Goal: Transaction & Acquisition: Book appointment/travel/reservation

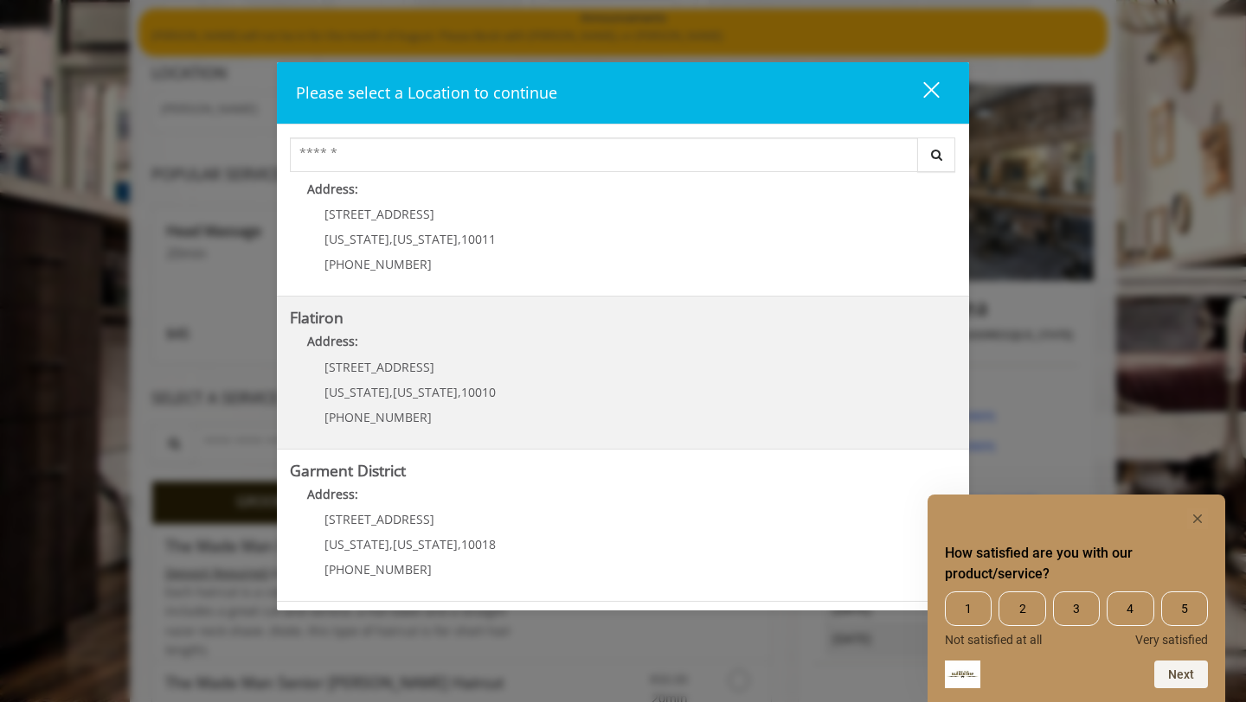
scroll to position [146, 0]
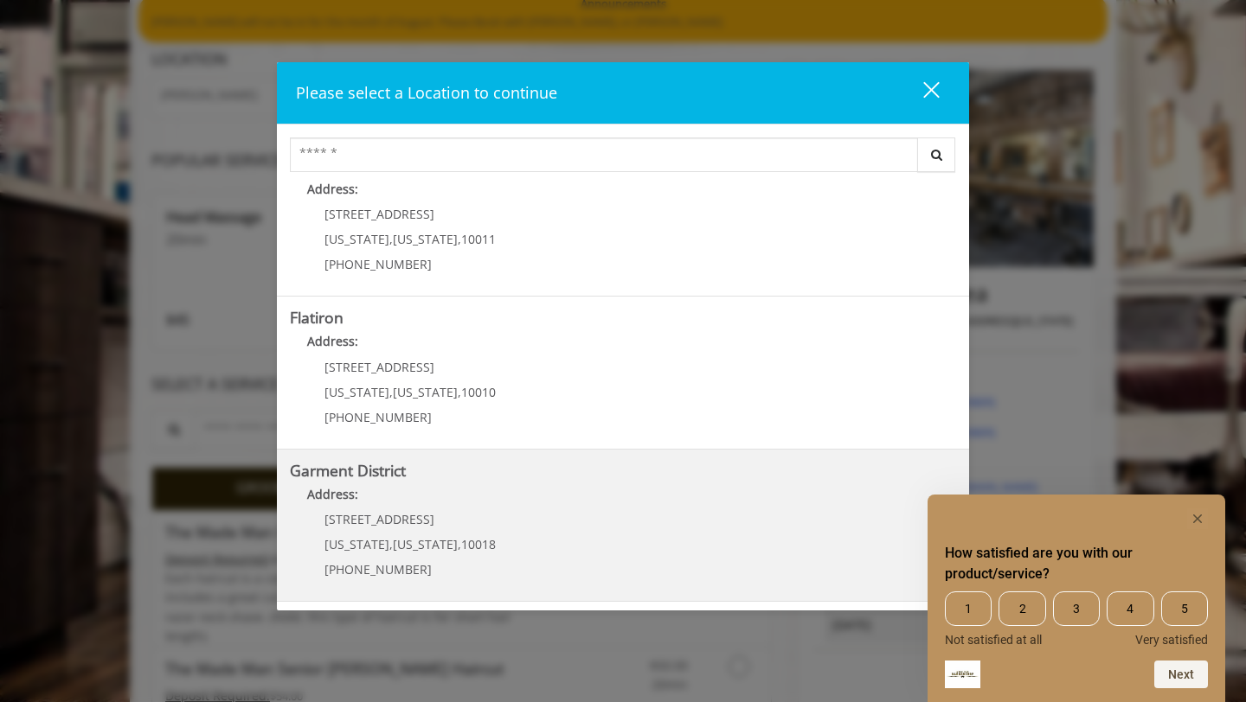
click at [599, 565] on District "Garment District Address: [STREET_ADDRESS][US_STATE][US_STATE] (212) 997-4247" at bounding box center [623, 526] width 666 height 126
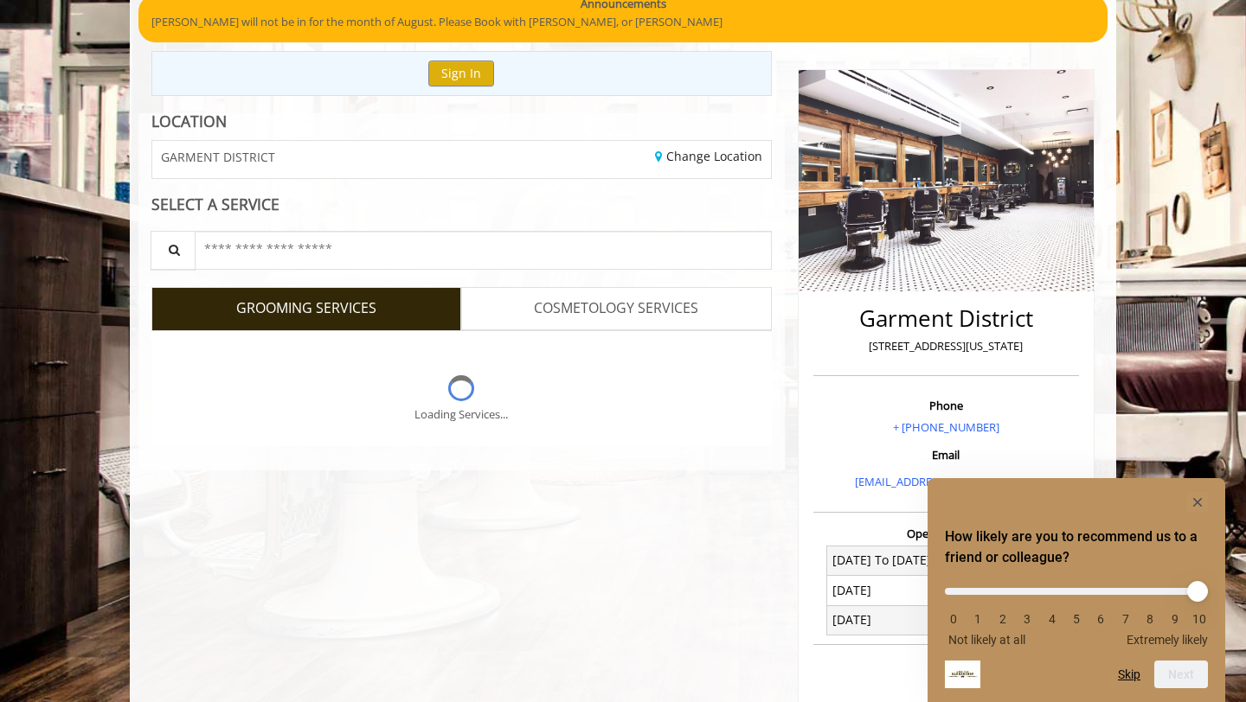
scroll to position [146, 0]
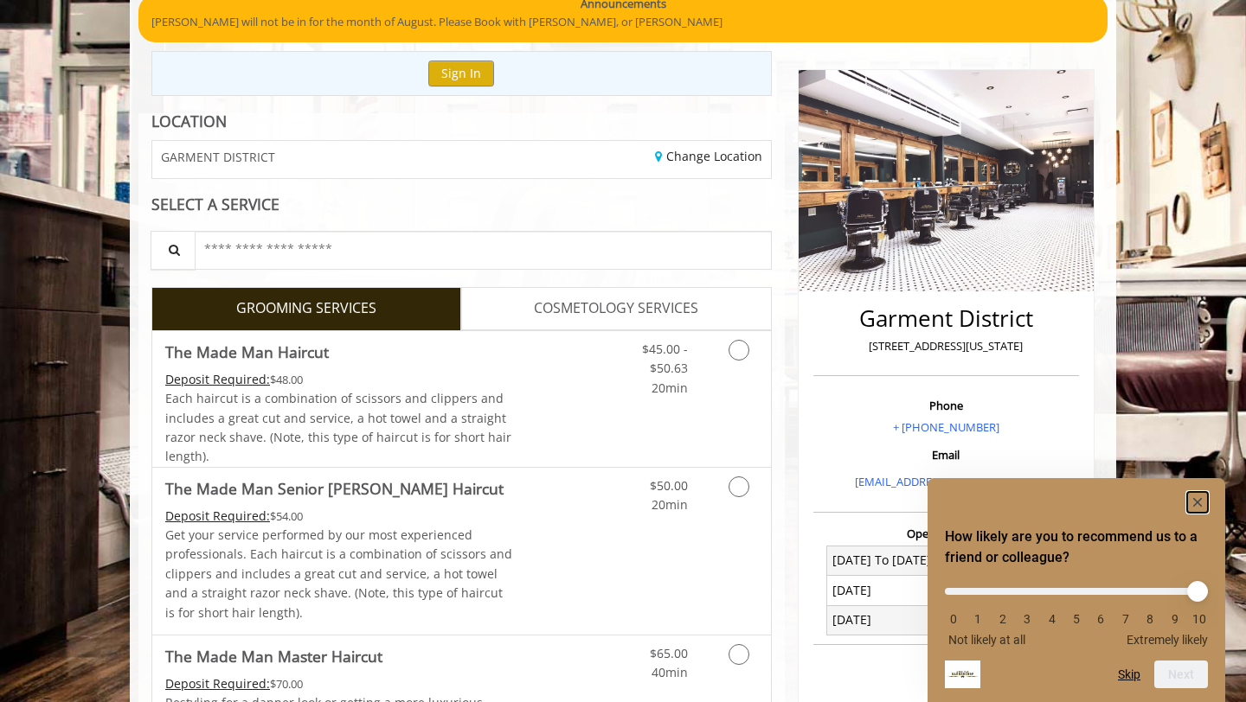
click at [1200, 502] on rect "Hide survey" at bounding box center [1197, 502] width 21 height 21
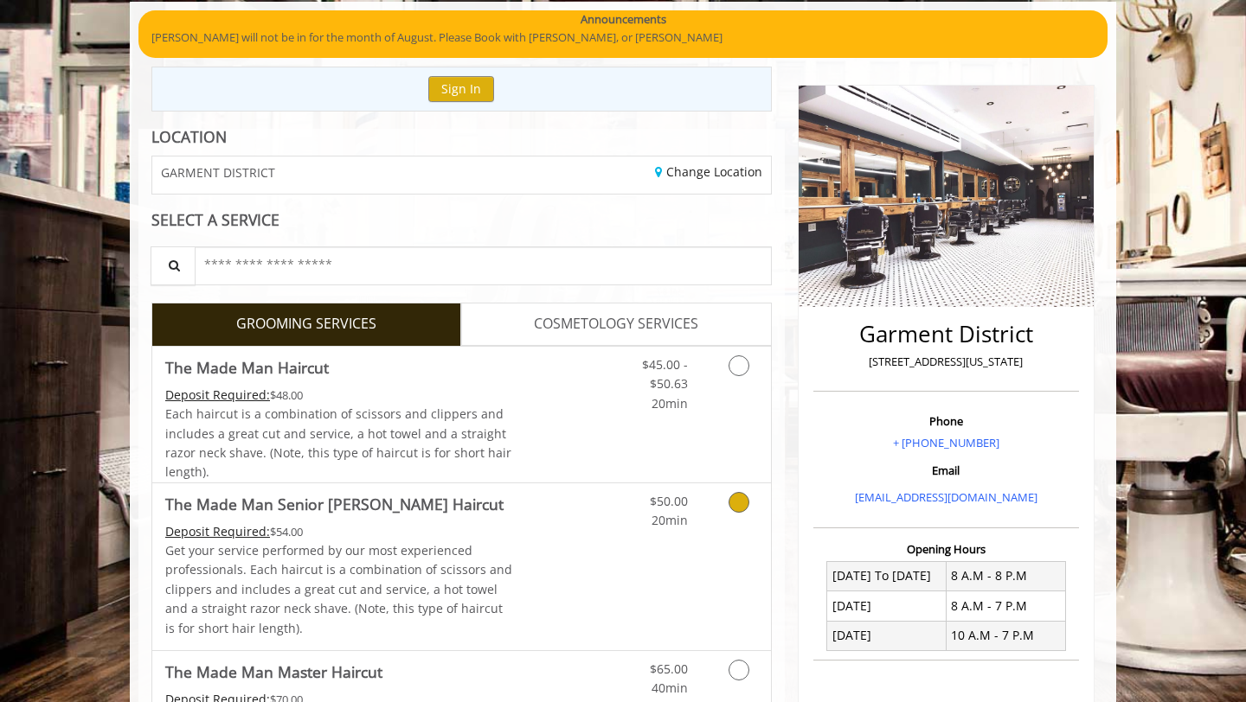
scroll to position [0, 0]
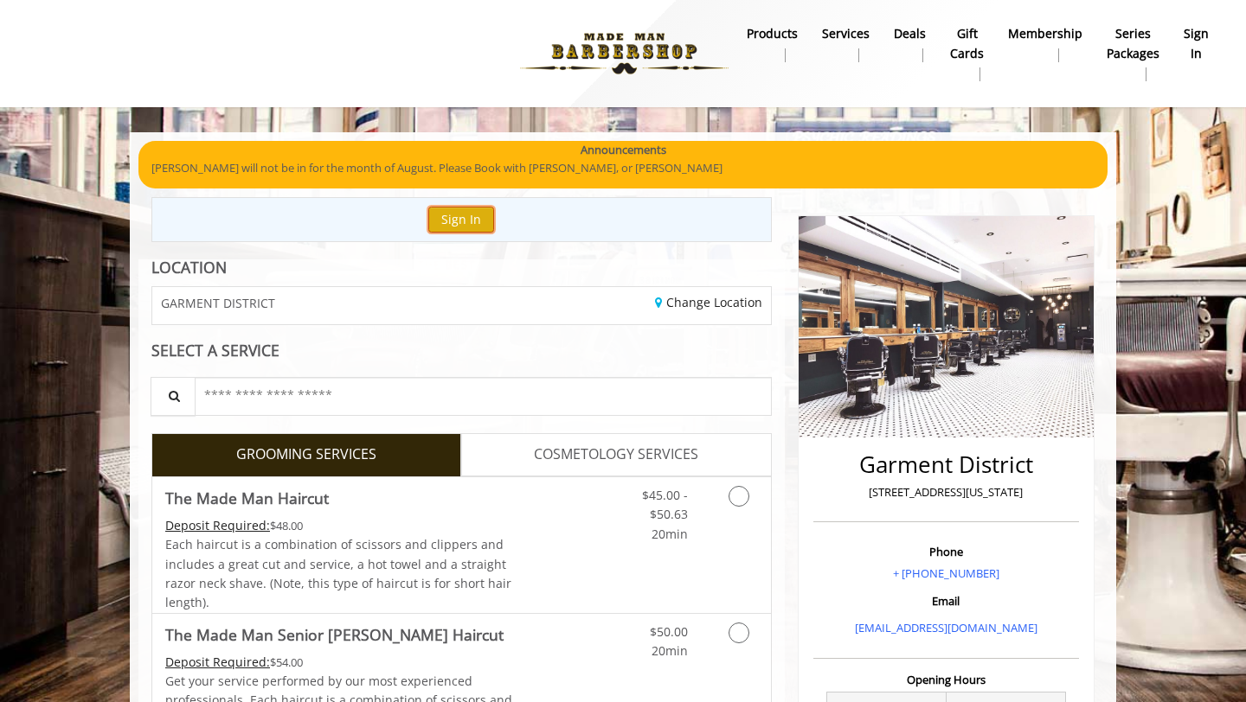
click at [453, 223] on button "Sign In" at bounding box center [461, 219] width 66 height 25
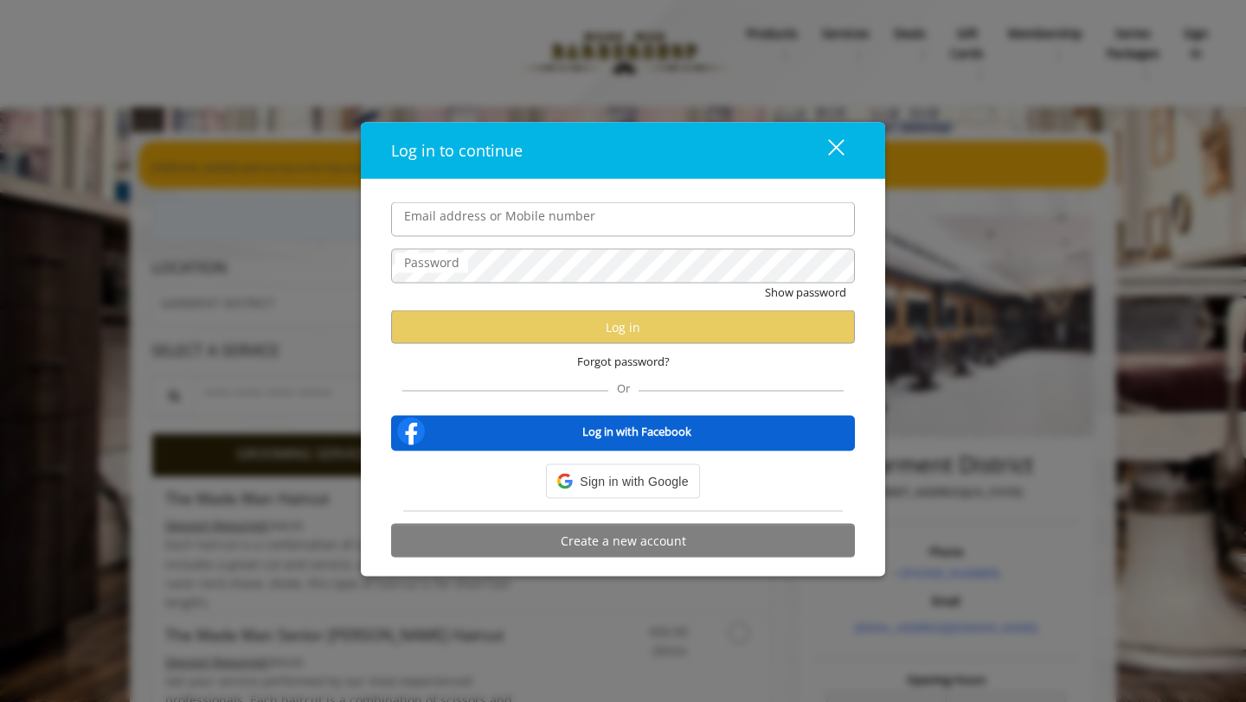
type input "**********"
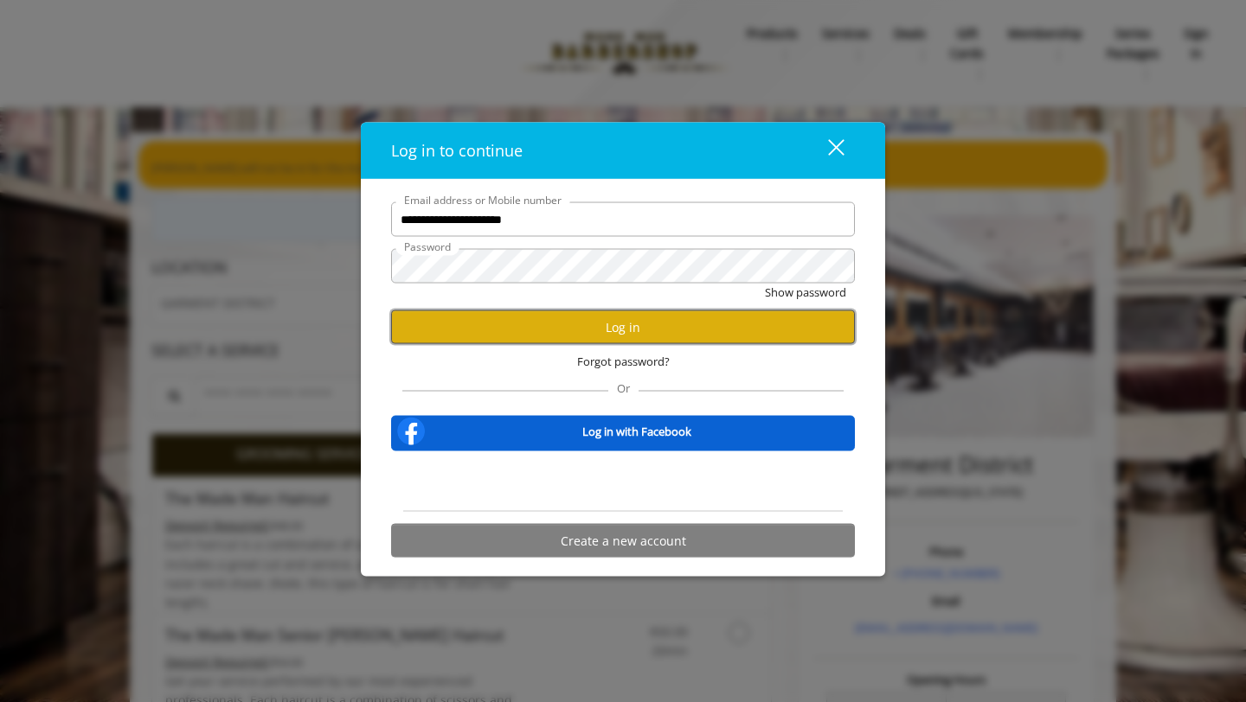
click at [632, 330] on button "Log in" at bounding box center [623, 328] width 464 height 34
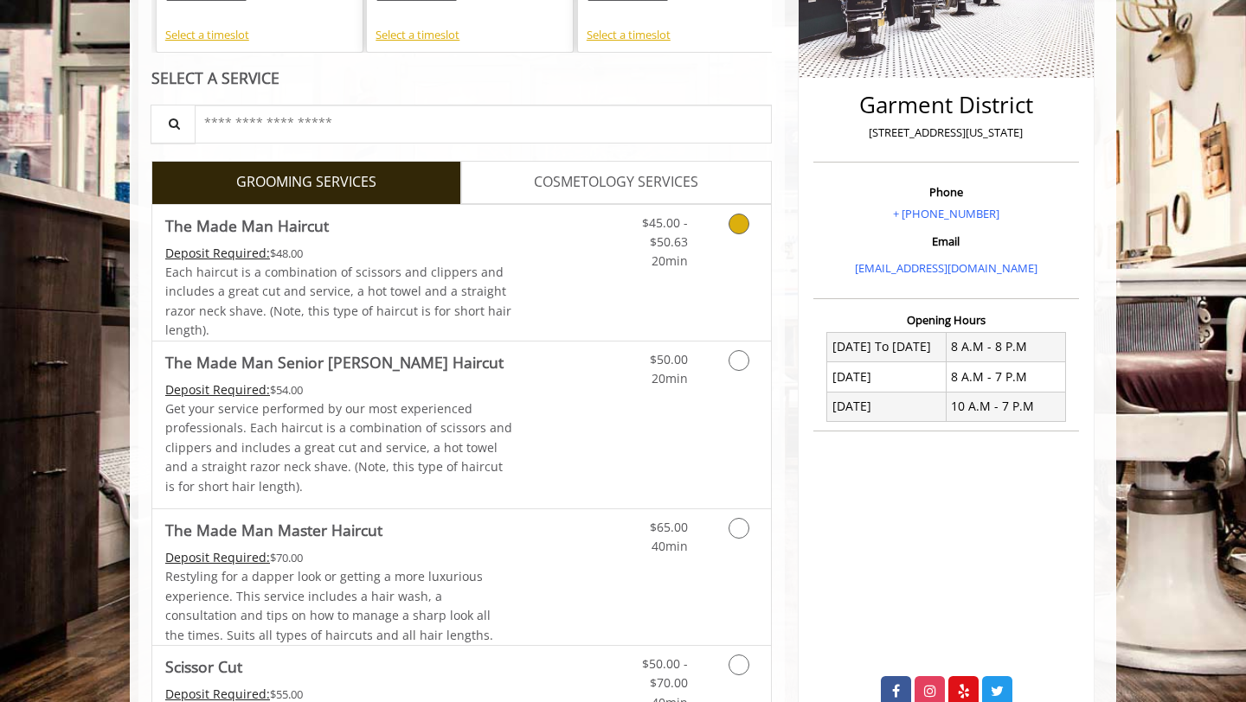
scroll to position [362, 0]
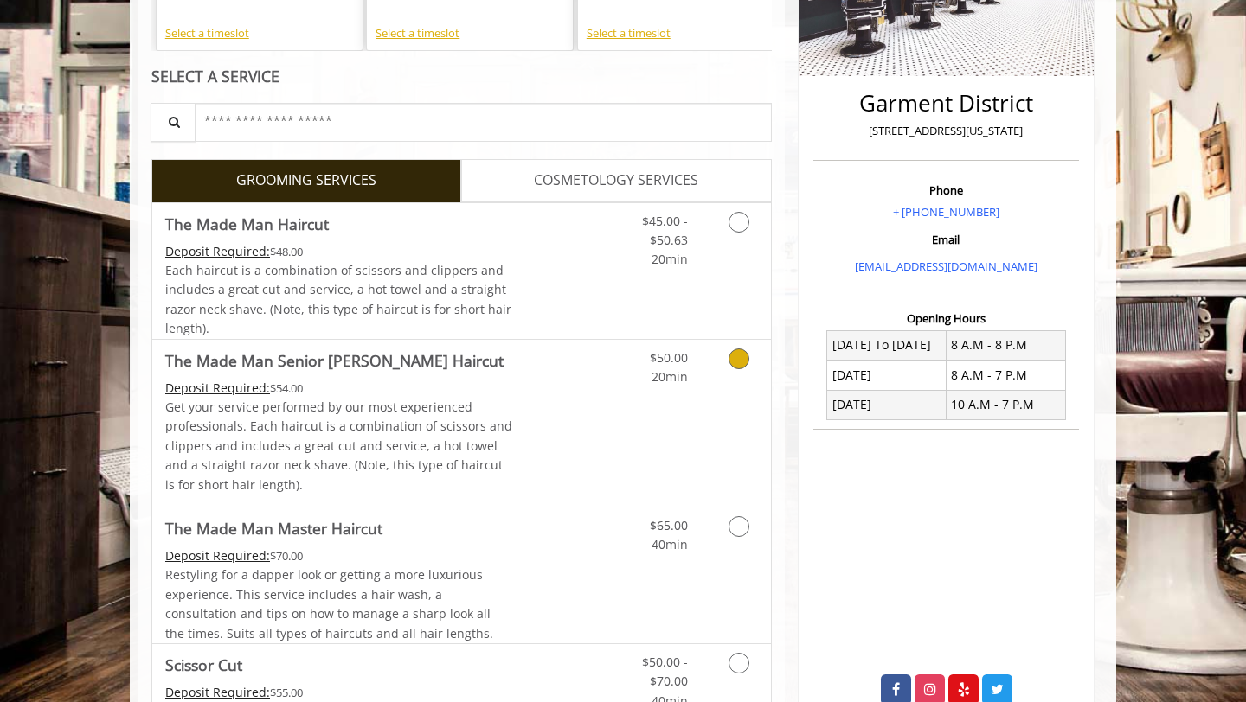
click at [546, 408] on link "Discounted Price" at bounding box center [564, 423] width 103 height 167
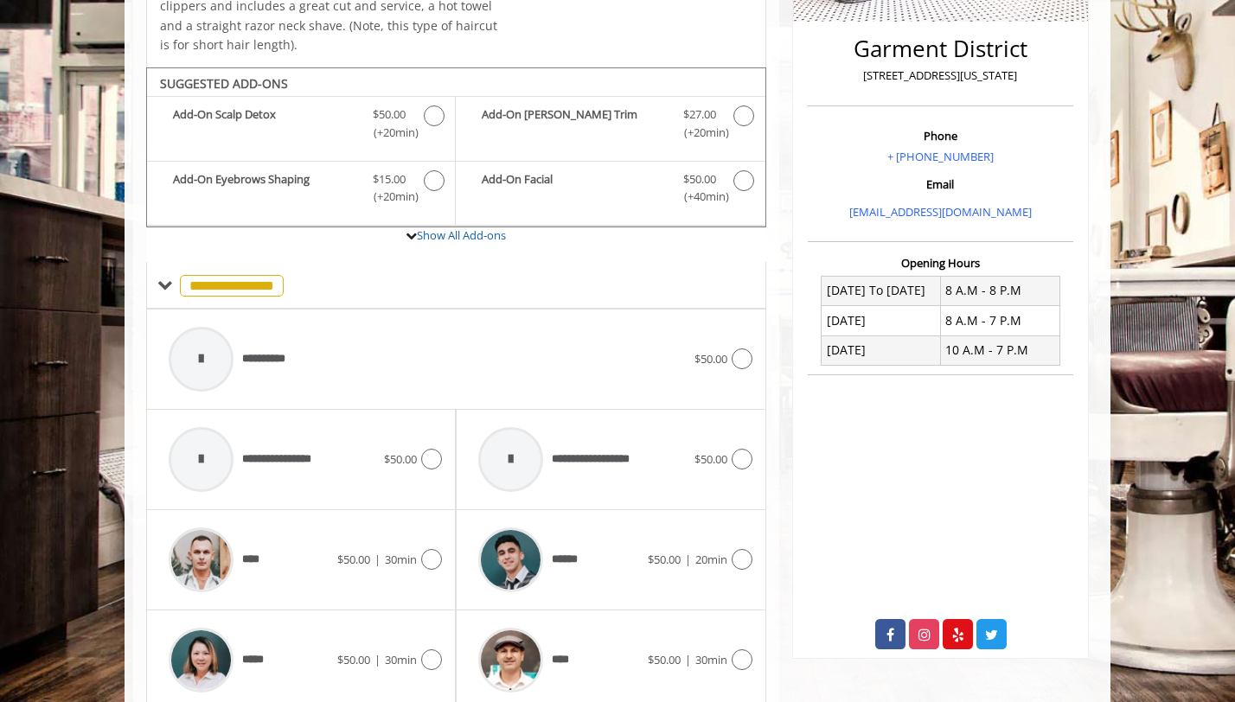
scroll to position [483, 0]
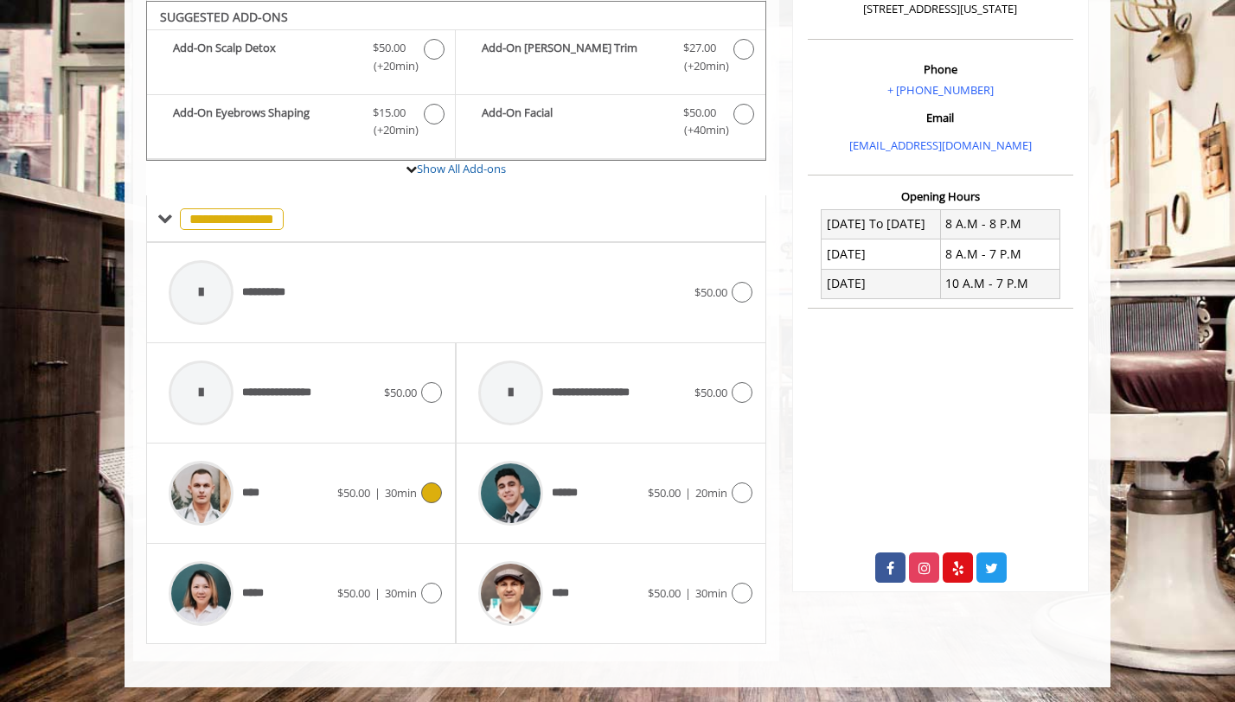
click at [388, 508] on div "**** $50.00 | 30min" at bounding box center [301, 493] width 282 height 82
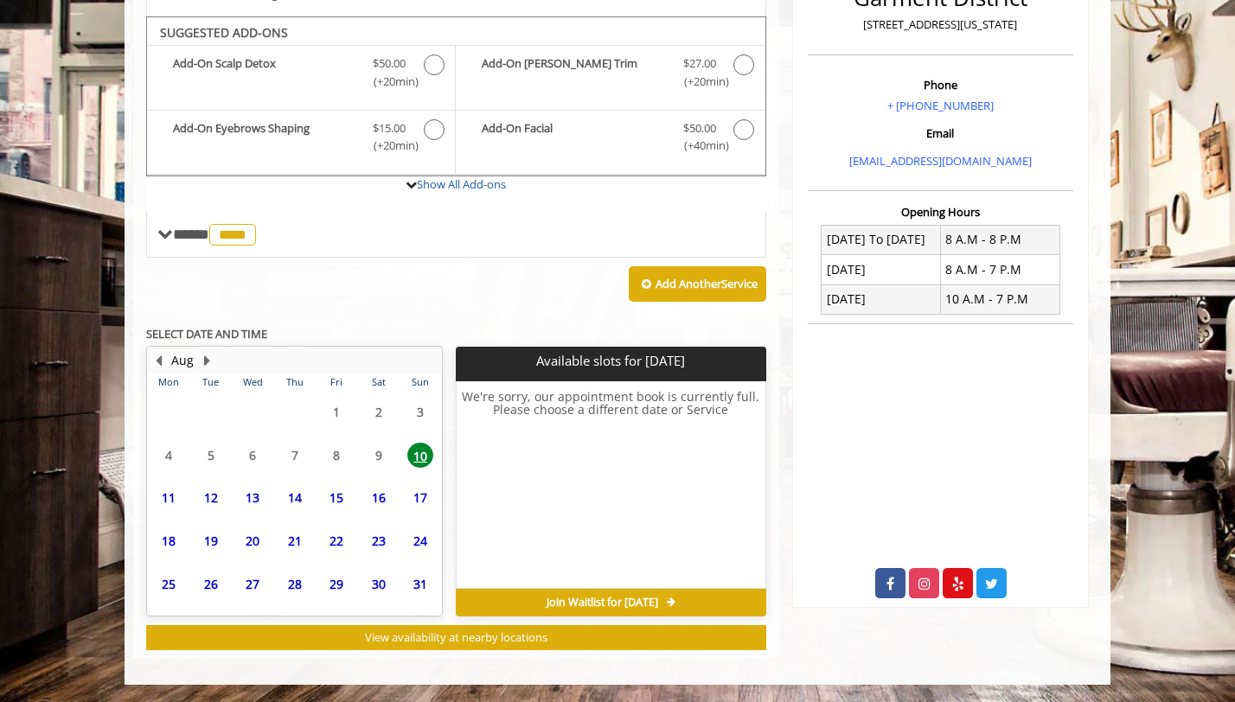
scroll to position [465, 0]
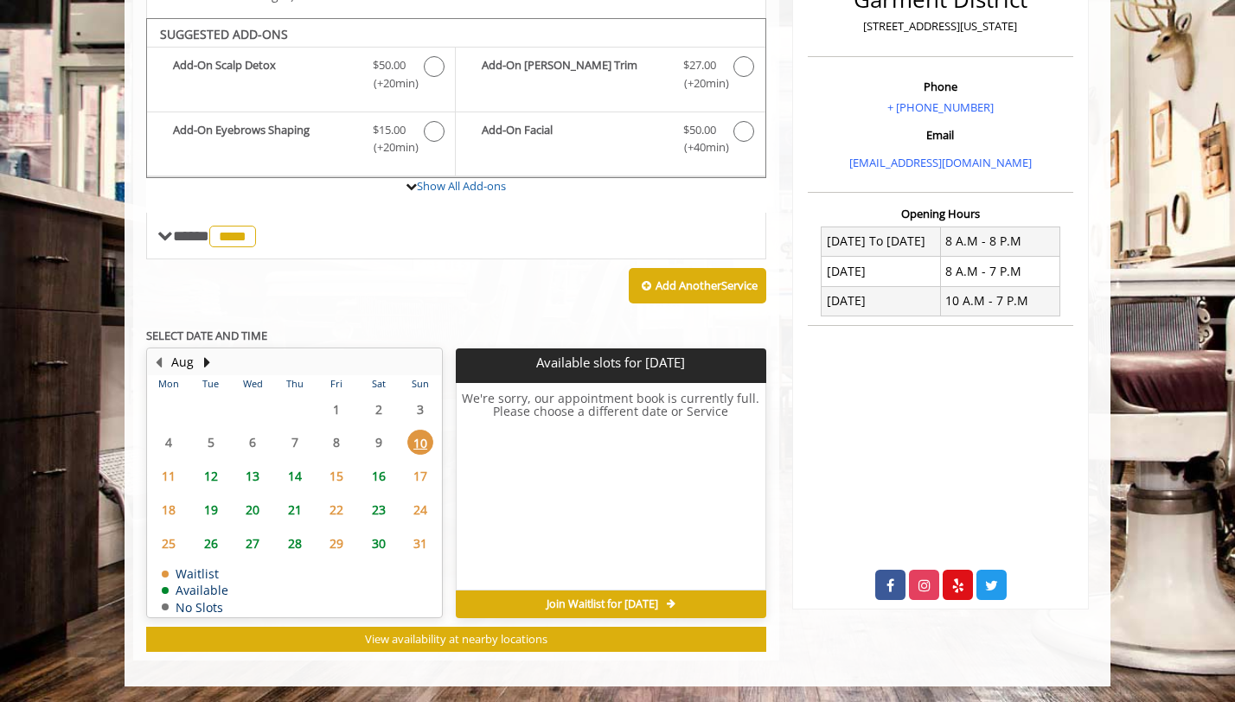
click at [252, 478] on span "13" at bounding box center [253, 476] width 26 height 25
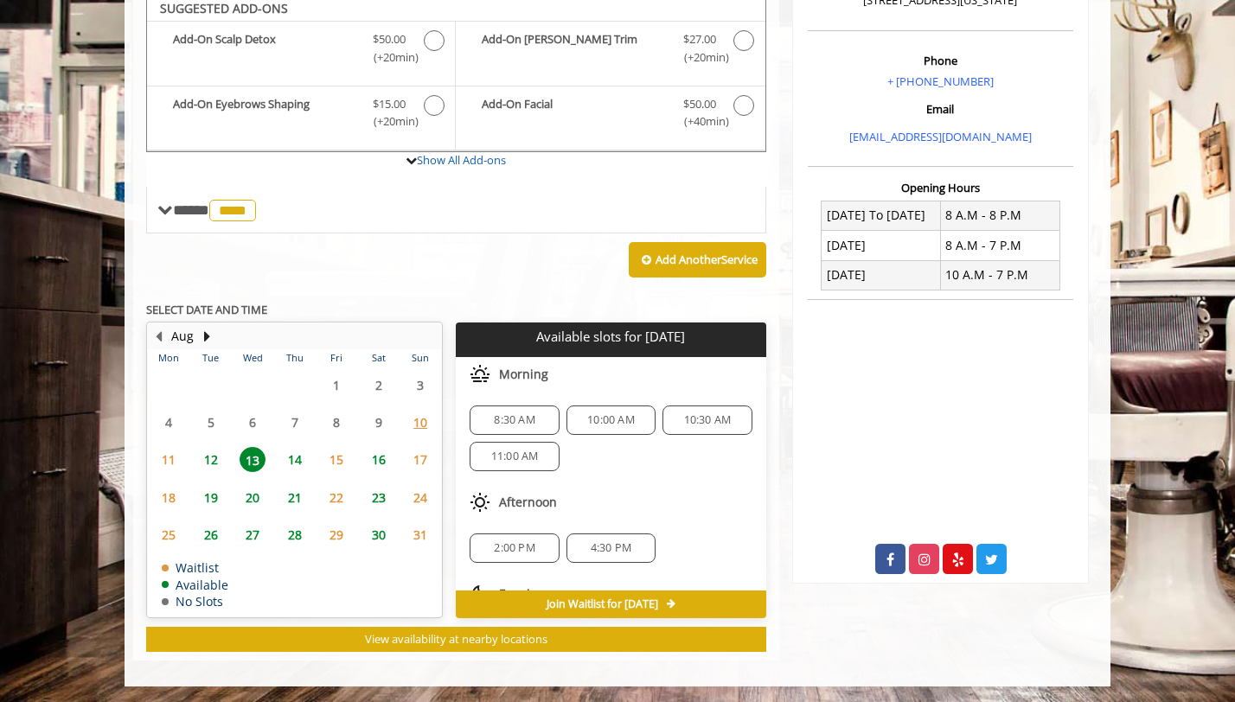
click at [293, 462] on span "14" at bounding box center [295, 459] width 26 height 25
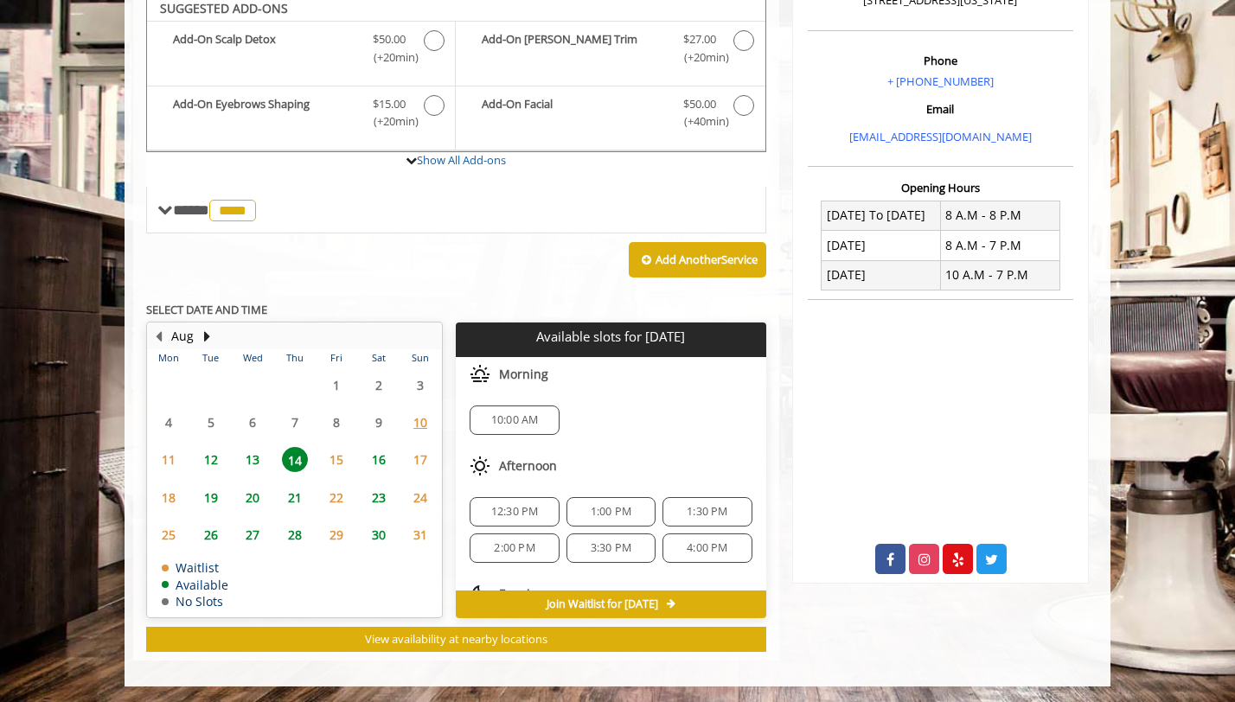
scroll to position [78, 0]
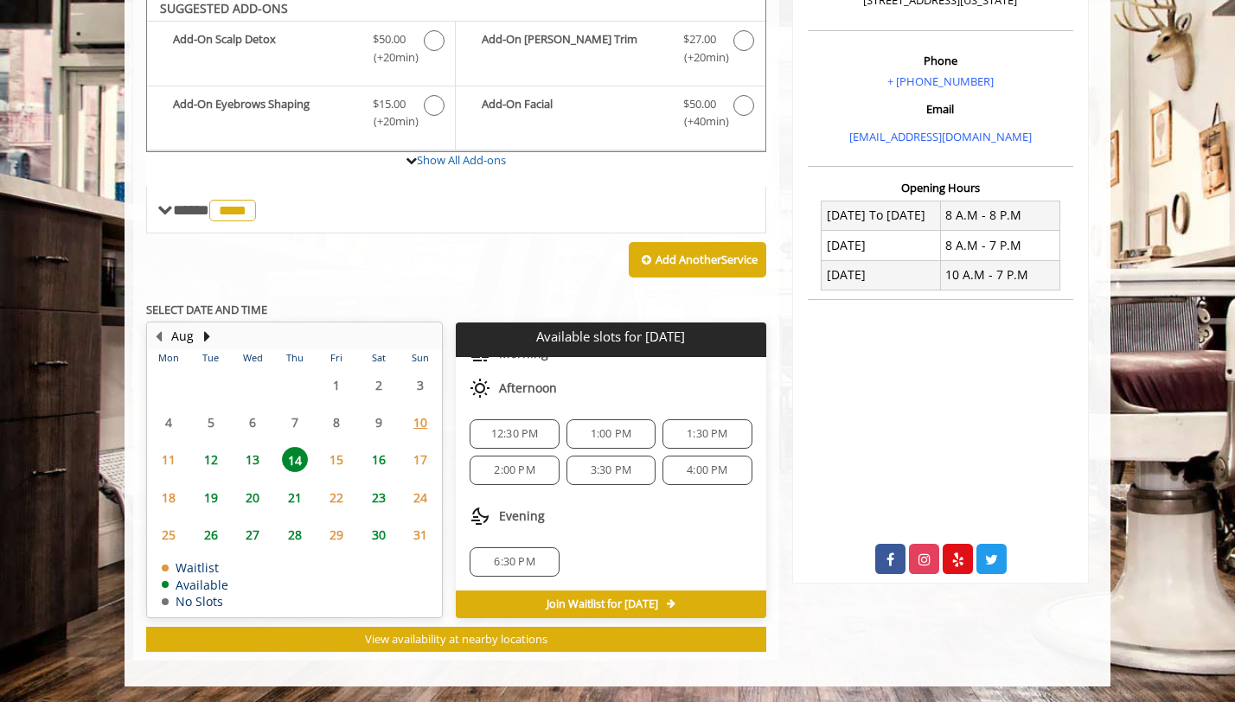
click at [523, 560] on span "6:30 PM" at bounding box center [514, 562] width 41 height 14
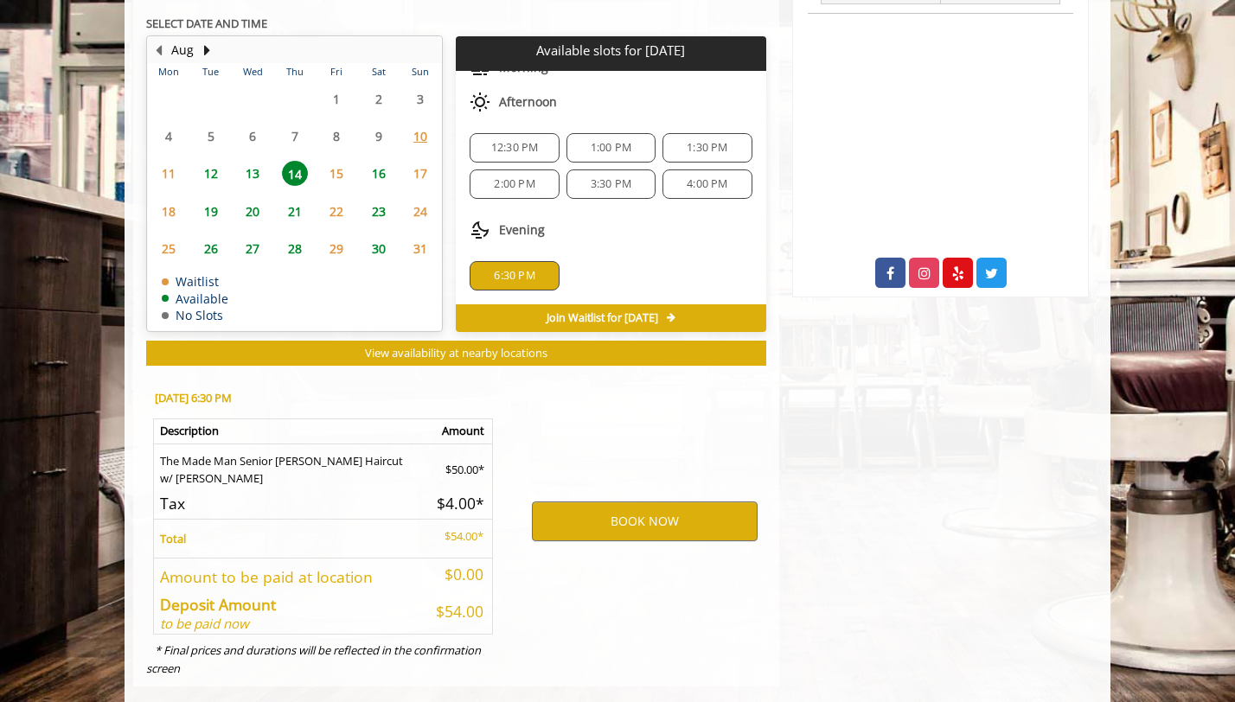
scroll to position [804, 0]
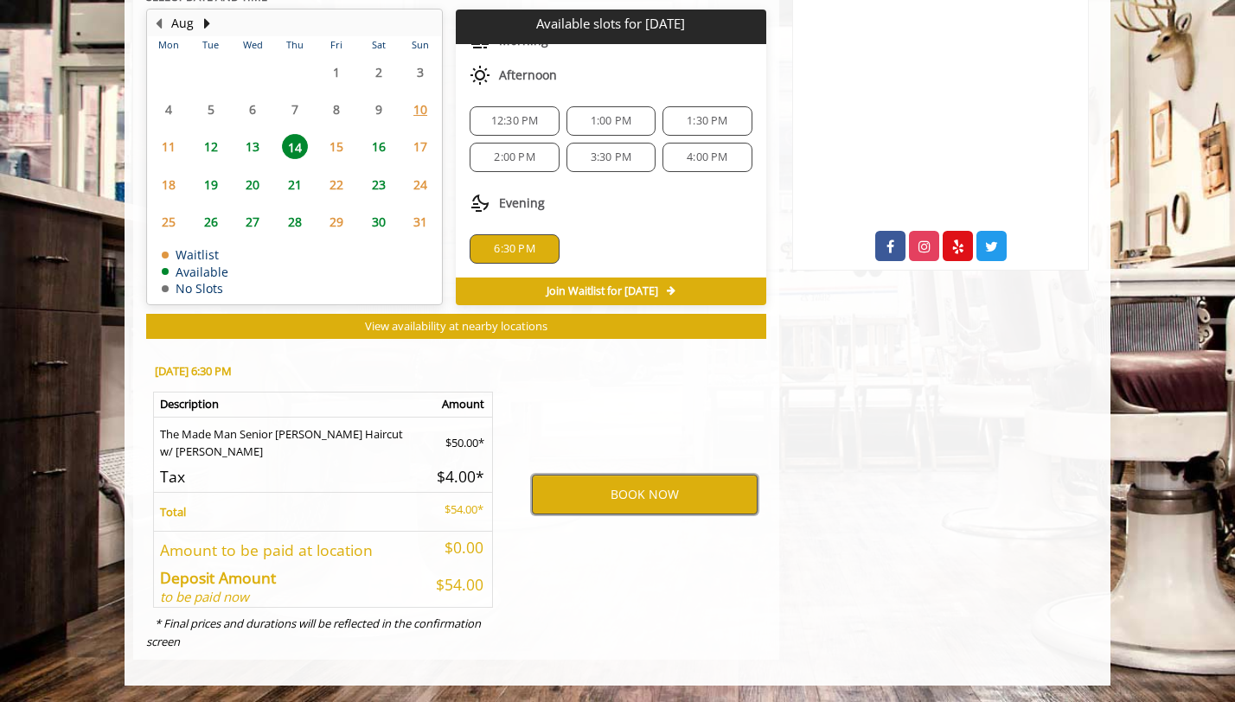
click at [600, 493] on button "BOOK NOW" at bounding box center [645, 495] width 226 height 40
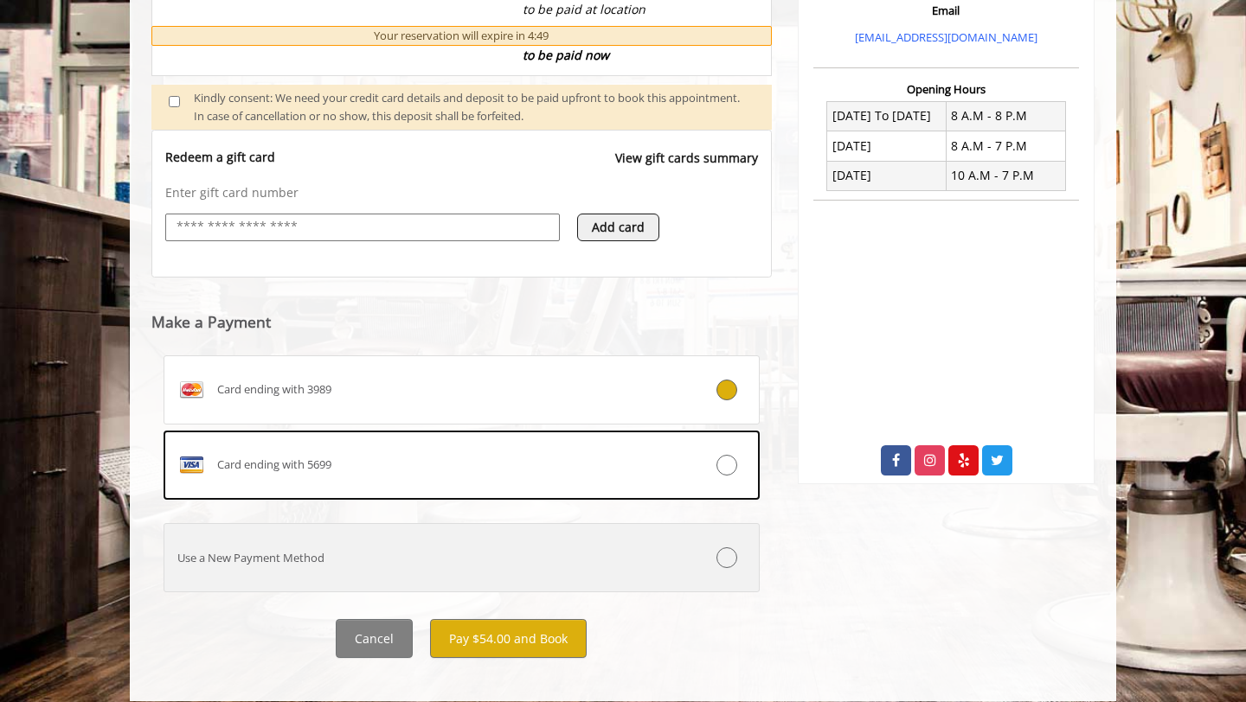
scroll to position [607, 0]
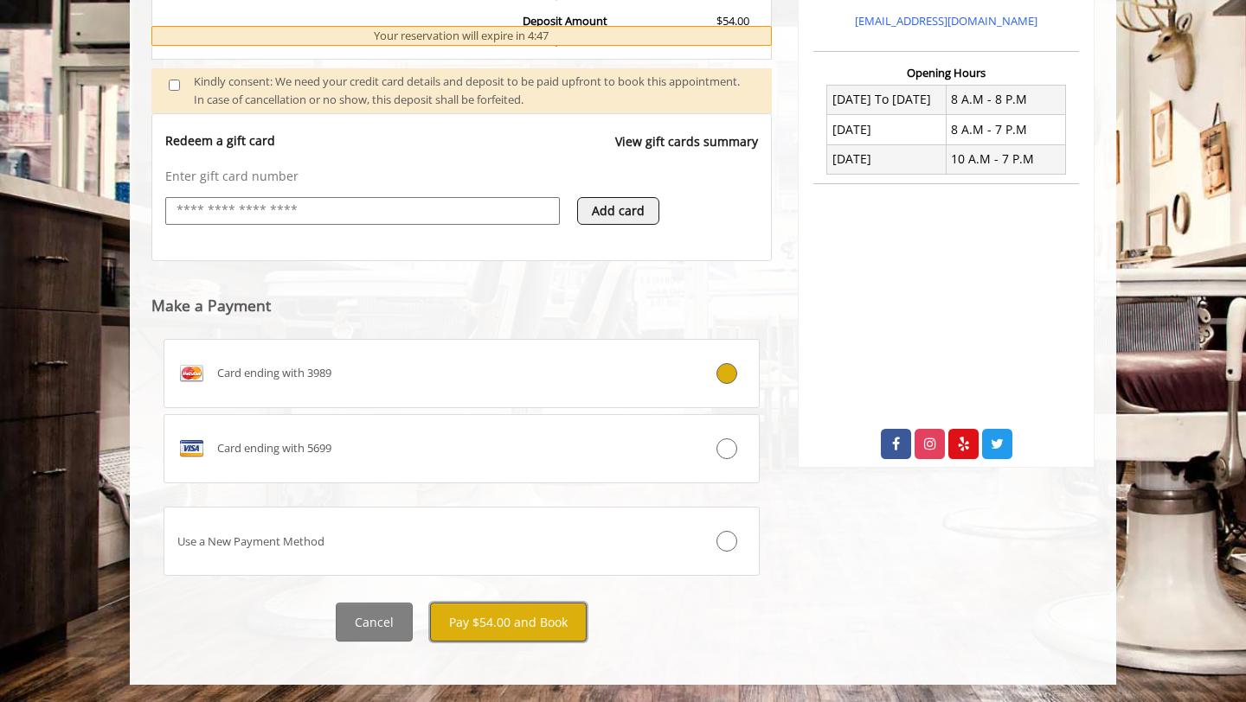
click at [490, 633] on button "Pay $54.00 and Book" at bounding box center [508, 622] width 157 height 39
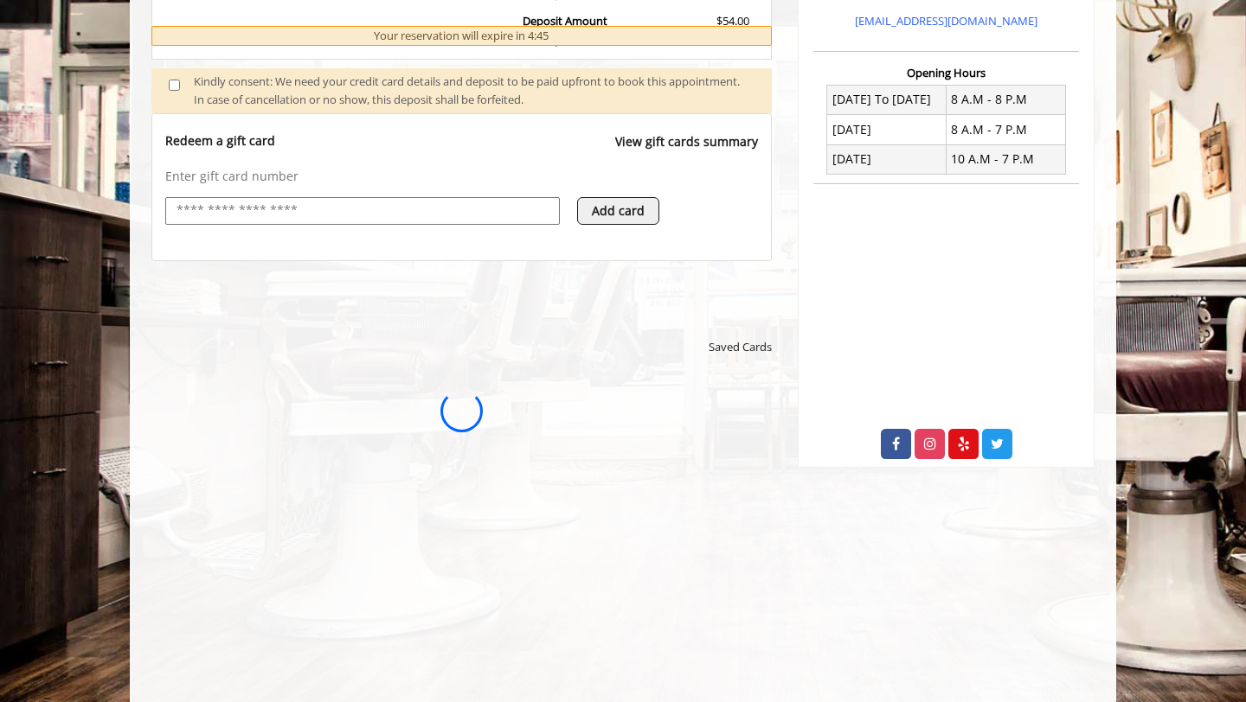
scroll to position [0, 0]
